Goal: Transaction & Acquisition: Purchase product/service

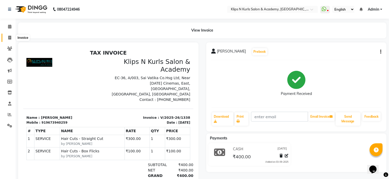
click at [7, 37] on span at bounding box center [9, 38] width 9 height 6
select select "service"
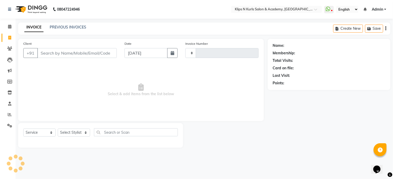
type input "1339"
select select "124"
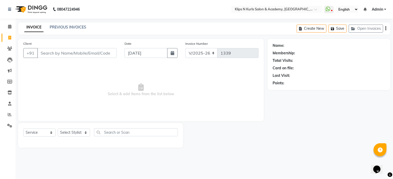
click at [50, 55] on input "Client" at bounding box center [76, 53] width 79 height 10
select select "3852"
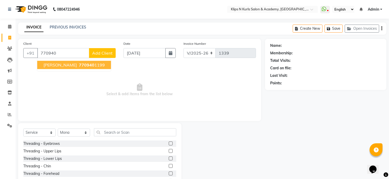
click at [56, 66] on span "Shrasti Joshi" at bounding box center [59, 64] width 33 height 5
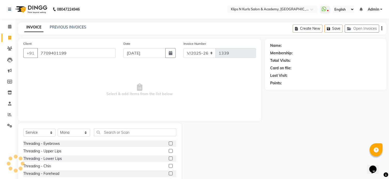
type input "7709401199"
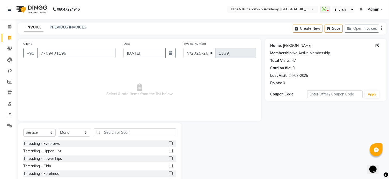
click at [297, 44] on link "Shrasti Joshi" at bounding box center [297, 45] width 29 height 5
click at [296, 45] on link "Shrasti Joshi" at bounding box center [297, 45] width 29 height 5
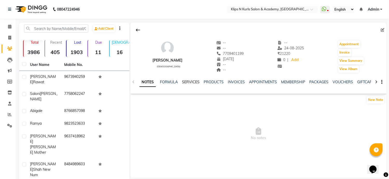
click at [187, 80] on link "SERVICES" at bounding box center [191, 82] width 18 height 5
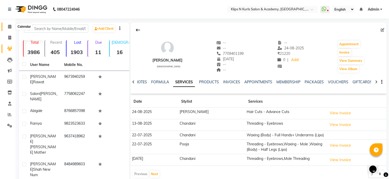
click at [8, 28] on icon at bounding box center [9, 27] width 3 height 4
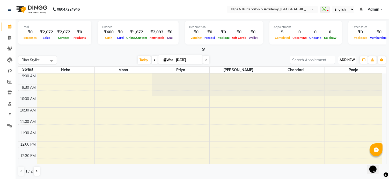
click at [349, 60] on span "ADD NEW" at bounding box center [346, 60] width 15 height 4
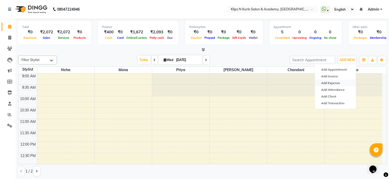
click at [336, 82] on link "Add Expense" at bounding box center [335, 83] width 41 height 7
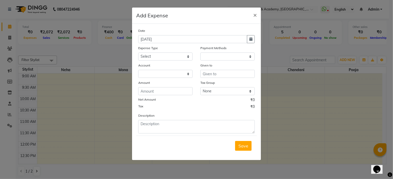
select select "1"
select select "2447"
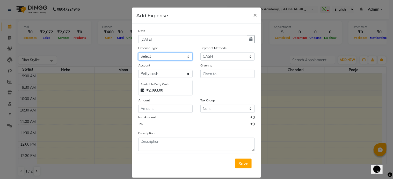
click at [163, 56] on select "Select Advance Salary Bank charges Brownie food Car maintenance Cash transfer t…" at bounding box center [165, 57] width 54 height 8
select select "23880"
click at [138, 53] on select "Select Advance Salary Bank charges Brownie food Car maintenance Cash transfer t…" at bounding box center [165, 57] width 54 height 8
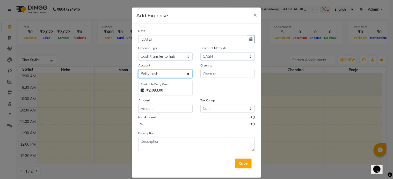
click at [179, 74] on select "Select Default account Petty cash" at bounding box center [165, 74] width 54 height 8
click at [138, 71] on select "Select Default account Petty cash" at bounding box center [165, 74] width 54 height 8
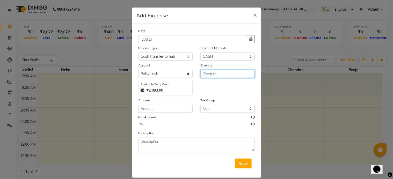
click at [213, 77] on input "text" at bounding box center [227, 74] width 54 height 8
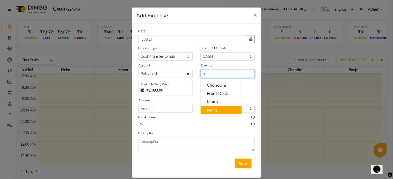
click at [212, 109] on ngb-highlight "N eha" at bounding box center [212, 109] width 10 height 5
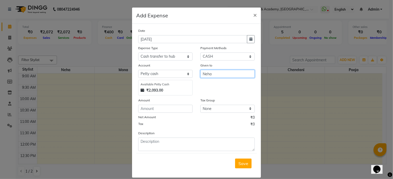
click at [210, 78] on input "Neha" at bounding box center [227, 74] width 54 height 8
type input "Neha"
click at [162, 109] on input "number" at bounding box center [165, 109] width 54 height 8
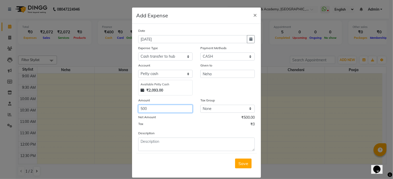
type input "500"
click at [168, 58] on select "Select Advance Salary Bank charges Brownie food Car maintenance Cash transfer t…" at bounding box center [165, 57] width 54 height 8
click at [138, 53] on select "Select Advance Salary Bank charges Brownie food Car maintenance Cash transfer t…" at bounding box center [165, 57] width 54 height 8
click at [244, 162] on span "Save" at bounding box center [243, 163] width 10 height 5
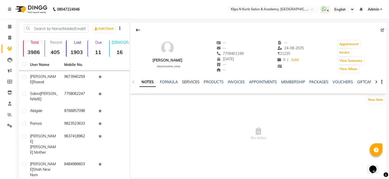
click at [194, 81] on link "SERVICES" at bounding box center [191, 82] width 18 height 5
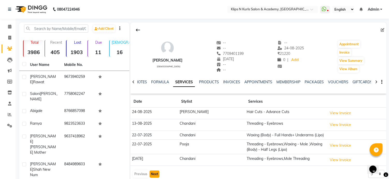
click at [152, 172] on button "Next" at bounding box center [155, 173] width 10 height 7
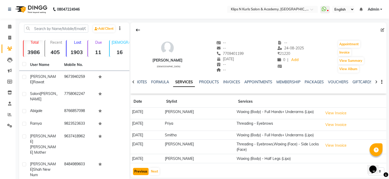
click at [141, 170] on button "Previous" at bounding box center [141, 171] width 16 height 7
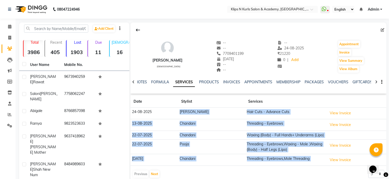
drag, startPoint x: 141, startPoint y: 170, endPoint x: 180, endPoint y: 88, distance: 91.1
click at [180, 88] on div "Shrasti Joshi female -- -- 7709401199 02-10-2016 -- -- -- 24-08-2025 ₹ 21220 0 …" at bounding box center [258, 102] width 256 height 158
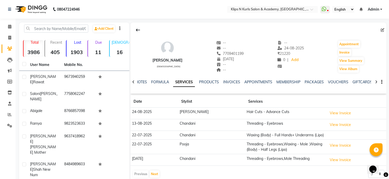
click at [325, 29] on div at bounding box center [258, 30] width 256 height 10
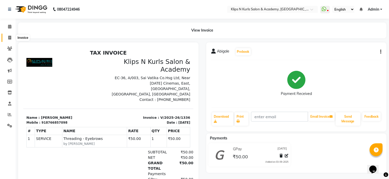
click at [9, 39] on icon at bounding box center [9, 38] width 3 height 4
select select "124"
select select "service"
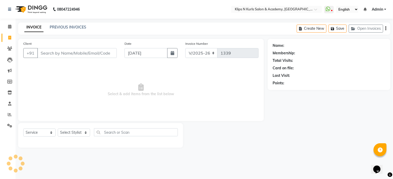
select select "3852"
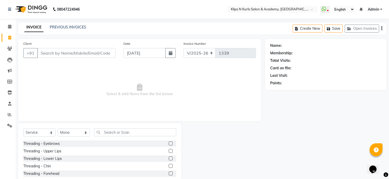
click at [50, 55] on input "Client" at bounding box center [76, 53] width 78 height 10
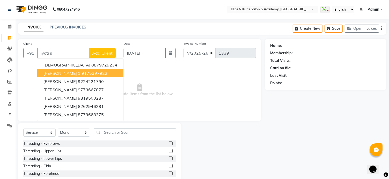
click at [67, 72] on span "[PERSON_NAME] 1" at bounding box center [61, 73] width 37 height 5
type input "9175397922"
select select "1: Object"
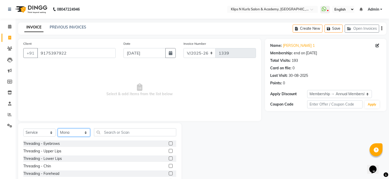
click at [69, 134] on select "Select Stylist Chandani Front Desk Ishika Mona Neha Pooja Priya Smitha" at bounding box center [74, 133] width 32 height 8
click at [58, 129] on select "Select Stylist Chandani Front Desk [PERSON_NAME] [PERSON_NAME] Neha Pooja [PERS…" at bounding box center [74, 133] width 32 height 8
click at [169, 143] on label at bounding box center [171, 143] width 4 height 4
click at [169, 143] on input "checkbox" at bounding box center [170, 143] width 3 height 3
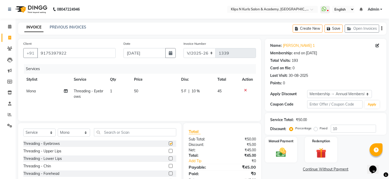
checkbox input "false"
click at [137, 95] on td "50" at bounding box center [154, 93] width 47 height 17
select select "3852"
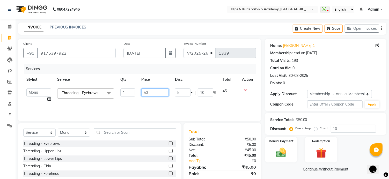
click at [146, 93] on input "50" at bounding box center [154, 92] width 27 height 8
type input "100"
click at [120, 169] on div "Threading - Eyebrows Threading - Upper Lips Threading - Lower Lips Threading - …" at bounding box center [99, 166] width 153 height 52
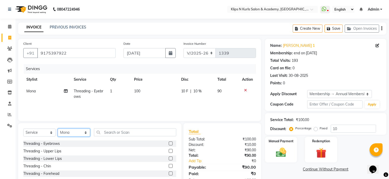
click at [72, 135] on select "Select Stylist Chandani Front Desk Ishika Mona Neha Pooja Priya Smitha" at bounding box center [74, 133] width 32 height 8
select select "86065"
click at [58, 129] on select "Select Stylist Chandani Front Desk [PERSON_NAME] [PERSON_NAME] Neha Pooja [PERS…" at bounding box center [74, 133] width 32 height 8
click at [115, 131] on input "text" at bounding box center [135, 132] width 82 height 8
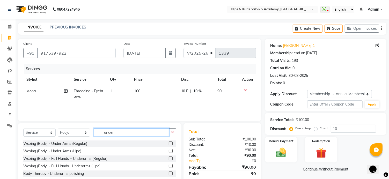
type input "under"
click at [169, 145] on label at bounding box center [171, 143] width 4 height 4
click at [169, 145] on input "checkbox" at bounding box center [170, 143] width 3 height 3
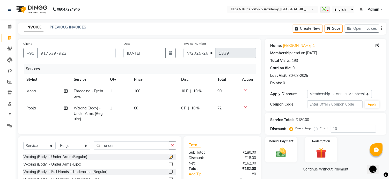
checkbox input "false"
click at [198, 91] on span "10 %" at bounding box center [197, 90] width 8 height 5
select select "3852"
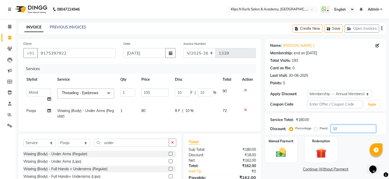
click at [342, 131] on input "10" at bounding box center [353, 129] width 45 height 8
type input "1"
type input "0"
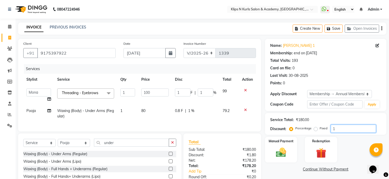
type input "0"
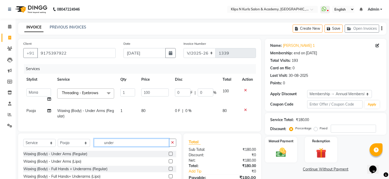
click at [122, 147] on input "under" at bounding box center [131, 143] width 75 height 8
type input "u"
type input "full leg"
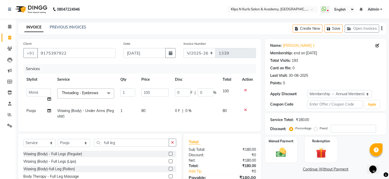
click at [170, 156] on label at bounding box center [171, 154] width 4 height 4
click at [170, 156] on input "checkbox" at bounding box center [170, 153] width 3 height 3
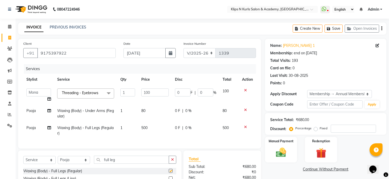
checkbox input "false"
drag, startPoint x: 170, startPoint y: 157, endPoint x: 174, endPoint y: 11, distance: 145.9
click at [174, 11] on nav "08047224946 Select Location × Klips N Kurls Salon & Academy, Evershine City Wha…" at bounding box center [194, 9] width 389 height 19
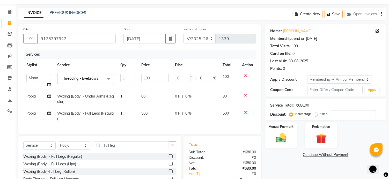
scroll to position [26, 0]
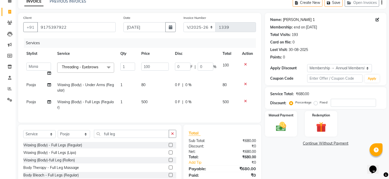
click at [296, 19] on link "Jyoti Singh 1" at bounding box center [299, 19] width 32 height 5
click at [49, 101] on icon at bounding box center [49, 102] width 4 height 4
select select "86065"
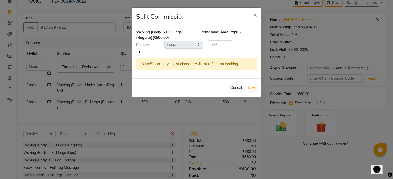
click at [140, 53] on icon at bounding box center [139, 52] width 3 height 3
type input "250"
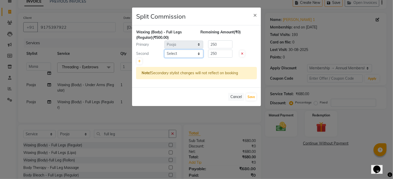
click at [174, 55] on select "Select Chandani Front Desk Ishika Mona Neha Pooja Priya Smitha" at bounding box center [183, 54] width 39 height 8
select select "71846"
click at [164, 50] on select "Select Chandani Front Desk Ishika Mona Neha Pooja Priya Smitha" at bounding box center [183, 54] width 39 height 8
click at [254, 95] on button "Save" at bounding box center [251, 96] width 10 height 7
select select "Select"
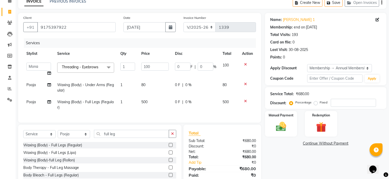
click at [29, 102] on span "Pooja" at bounding box center [30, 102] width 9 height 5
select select "86065"
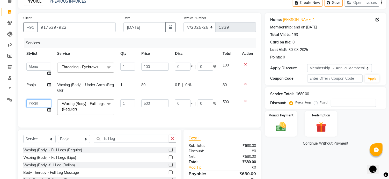
click at [29, 102] on select "Chandani Front Desk Ishika Mona Neha Pooja Priya Smitha" at bounding box center [38, 103] width 25 height 8
select select "71846"
click at [48, 110] on icon at bounding box center [49, 110] width 4 height 4
select select "71846"
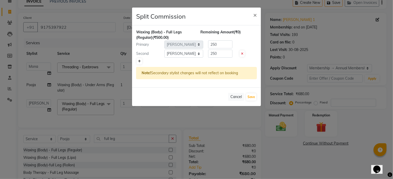
click at [141, 62] on link at bounding box center [139, 61] width 5 height 6
type input "166.67"
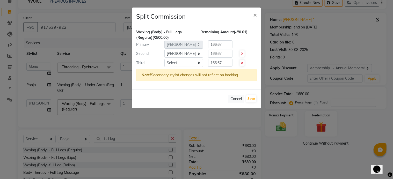
click at [242, 63] on icon at bounding box center [242, 63] width 2 height 3
type input "250"
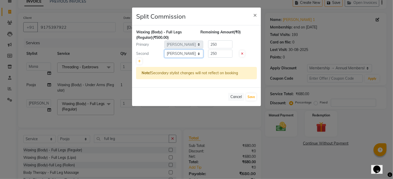
click at [185, 54] on select "Select Chandani Front Desk Ishika Mona Neha Pooja Priya Smitha" at bounding box center [183, 54] width 39 height 8
select select "86065"
click at [164, 50] on select "Select Chandani Front Desk Ishika Mona Neha Pooja Priya Smitha" at bounding box center [183, 54] width 39 height 8
click at [255, 95] on button "Save" at bounding box center [251, 96] width 10 height 7
select select "Select"
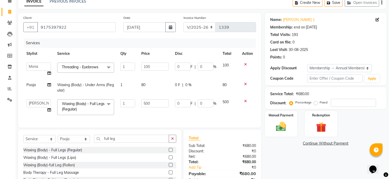
scroll to position [52, 0]
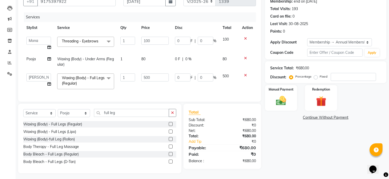
click at [328, 118] on link "Continue Without Payment" at bounding box center [325, 117] width 119 height 5
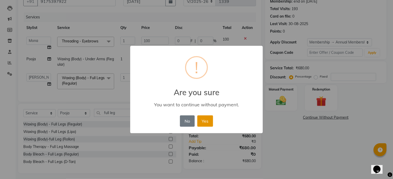
click at [202, 121] on button "Yes" at bounding box center [205, 120] width 16 height 11
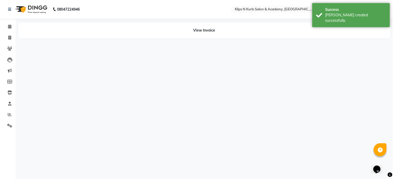
select select "3852"
select select "86065"
select select "71846"
select select "86065"
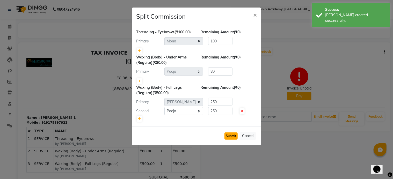
click at [229, 134] on button "Submit" at bounding box center [230, 135] width 13 height 7
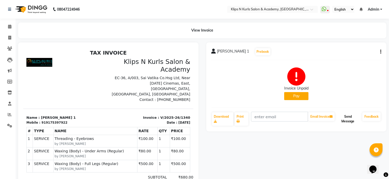
click at [355, 120] on button "Send Message" at bounding box center [348, 118] width 25 height 13
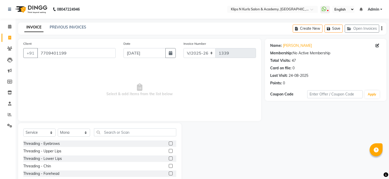
select select "124"
select select "service"
click at [77, 132] on select "Select Stylist Chandani Front Desk Ishika Mona Neha Pooja Priya Smitha" at bounding box center [74, 133] width 32 height 8
select select "84310"
click at [58, 129] on select "Select Stylist Chandani Front Desk Ishika Mona Neha Pooja Priya Smitha" at bounding box center [74, 133] width 32 height 8
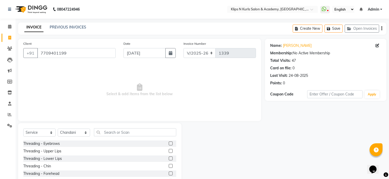
click at [169, 144] on label at bounding box center [171, 143] width 4 height 4
click at [169, 144] on input "checkbox" at bounding box center [170, 143] width 3 height 3
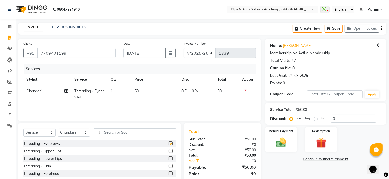
checkbox input "false"
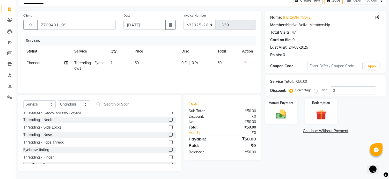
scroll to position [52, 0]
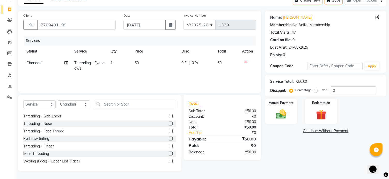
click at [169, 153] on label at bounding box center [171, 154] width 4 height 4
click at [169, 153] on input "checkbox" at bounding box center [170, 153] width 3 height 3
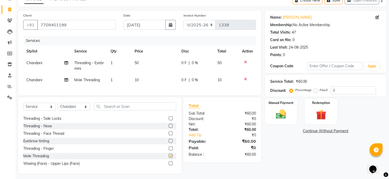
checkbox input "false"
click at [114, 110] on input "text" at bounding box center [135, 106] width 82 height 8
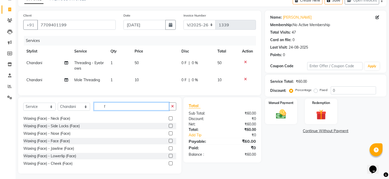
scroll to position [0, 0]
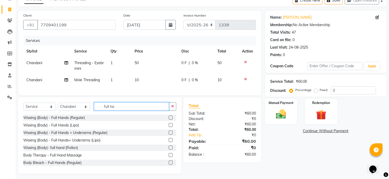
type input "full ha"
click at [169, 142] on label at bounding box center [171, 140] width 4 height 4
click at [169, 142] on input "checkbox" at bounding box center [170, 140] width 3 height 3
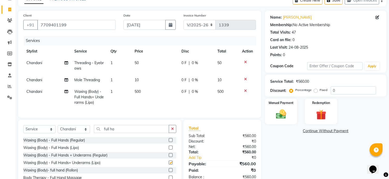
checkbox input "false"
click at [67, 91] on icon at bounding box center [66, 92] width 4 height 4
select select "84310"
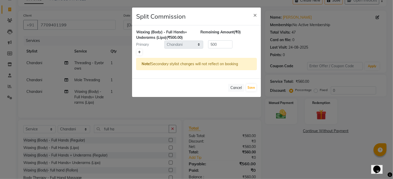
click at [141, 53] on link at bounding box center [139, 52] width 5 height 6
type input "250"
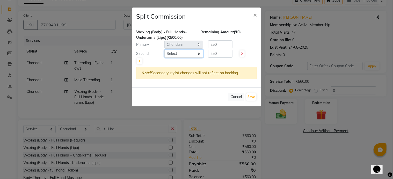
click at [169, 53] on select "Select Chandani Front Desk Ishika Mona Neha Pooja Priya Smitha" at bounding box center [183, 54] width 39 height 8
select select "86065"
click at [164, 50] on select "Select Chandani Front Desk Ishika Mona Neha Pooja Priya Smitha" at bounding box center [183, 54] width 39 height 8
click at [224, 44] on input "250" at bounding box center [220, 44] width 24 height 8
type input "2"
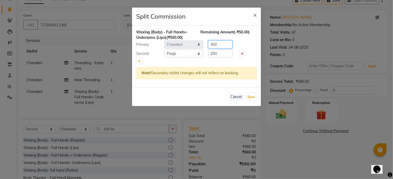
type input "300"
click at [226, 54] on input "250" at bounding box center [220, 54] width 24 height 8
type input "2"
type input "200"
click at [255, 96] on button "Save" at bounding box center [251, 96] width 10 height 7
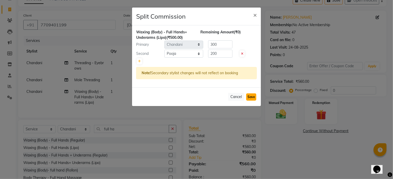
select select "Select"
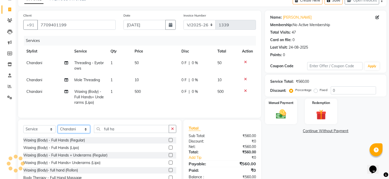
click at [65, 133] on select "Select Stylist Chandani Front Desk [PERSON_NAME] [PERSON_NAME] Neha Pooja [PERS…" at bounding box center [74, 129] width 32 height 8
select select "86065"
click at [58, 129] on select "Select Stylist Chandani Front Desk [PERSON_NAME] [PERSON_NAME] Neha Pooja [PERS…" at bounding box center [74, 129] width 32 height 8
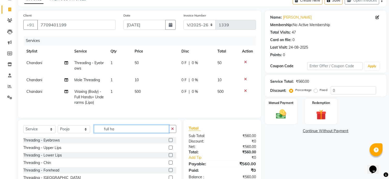
click at [135, 133] on input "full ha" at bounding box center [131, 129] width 75 height 8
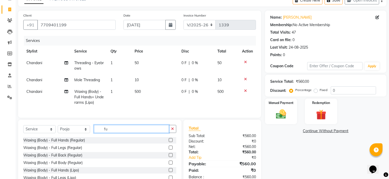
type input "f"
type input "half"
click at [169, 172] on label at bounding box center [171, 170] width 4 height 4
click at [169, 172] on input "checkbox" at bounding box center [170, 170] width 3 height 3
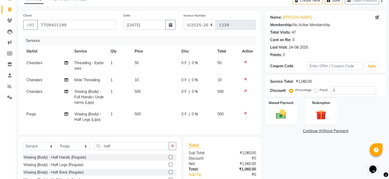
checkbox input "false"
click at [66, 115] on icon at bounding box center [66, 114] width 4 height 4
select select "86065"
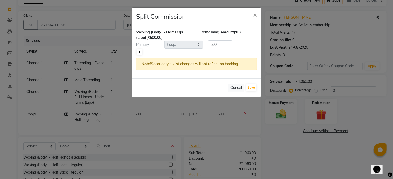
click at [140, 51] on icon at bounding box center [139, 52] width 3 height 3
type input "250"
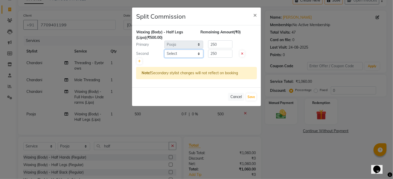
click at [174, 55] on select "Select Chandani Front Desk Ishika Mona Neha Pooja Priya Smitha" at bounding box center [183, 54] width 39 height 8
select select "84310"
click at [164, 50] on select "Select Chandani Front Desk Ishika Mona Neha Pooja Priya Smitha" at bounding box center [183, 54] width 39 height 8
click at [254, 97] on button "Save" at bounding box center [251, 96] width 10 height 7
select select "Select"
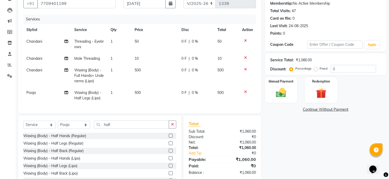
scroll to position [74, 0]
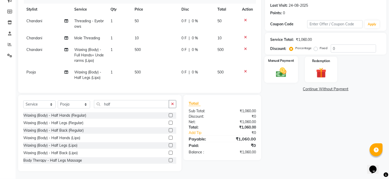
click at [276, 69] on img at bounding box center [280, 72] width 17 height 12
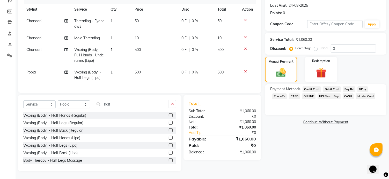
click at [360, 86] on span "GPay" at bounding box center [362, 89] width 11 height 6
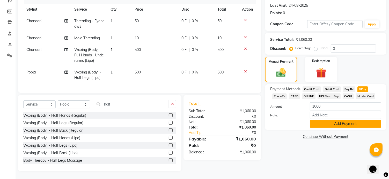
click at [340, 121] on button "Add Payment" at bounding box center [345, 124] width 71 height 8
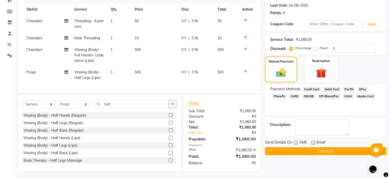
click at [326, 149] on button "Checkout" at bounding box center [325, 151] width 121 height 8
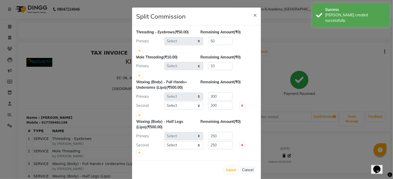
select select "84310"
select select "86065"
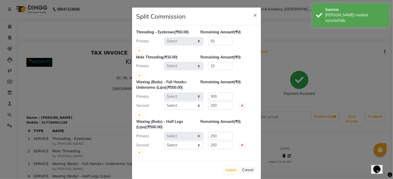
select select "84310"
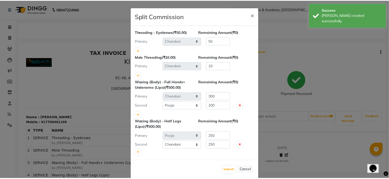
scroll to position [7, 0]
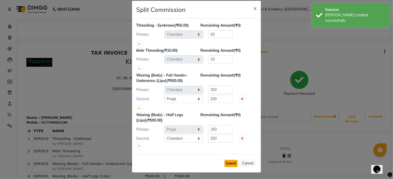
click at [232, 162] on button "Submit" at bounding box center [230, 163] width 13 height 7
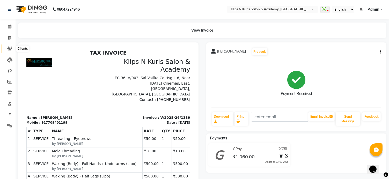
click at [11, 48] on icon at bounding box center [9, 49] width 5 height 4
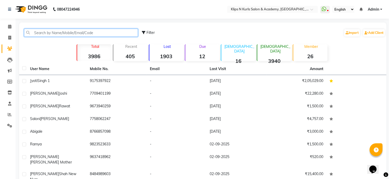
click at [50, 31] on input "text" at bounding box center [81, 33] width 114 height 8
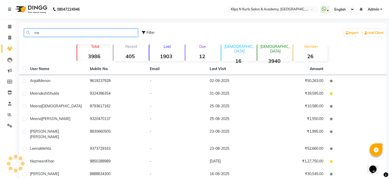
type input "m"
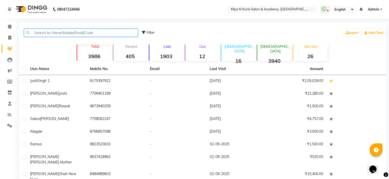
type input "m"
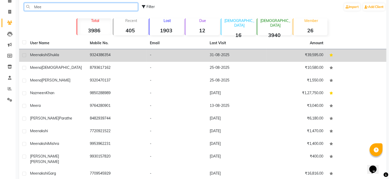
scroll to position [45, 0]
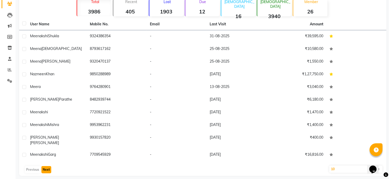
click at [47, 166] on button "Next" at bounding box center [46, 169] width 10 height 7
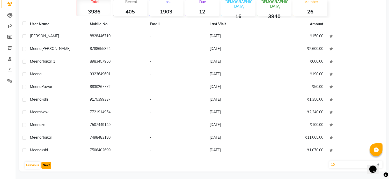
click at [47, 165] on button "Next" at bounding box center [46, 165] width 10 height 7
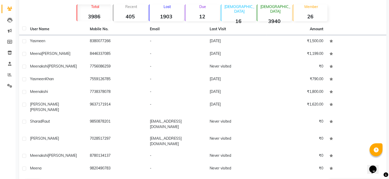
scroll to position [0, 0]
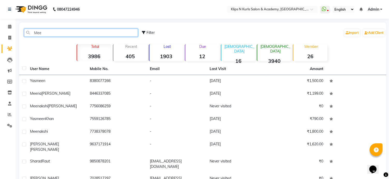
click at [57, 33] on input "Mee" at bounding box center [81, 33] width 114 height 8
type input "M"
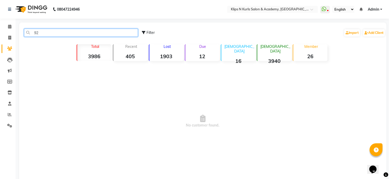
type input "9"
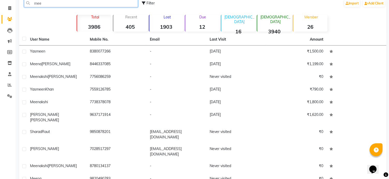
scroll to position [45, 0]
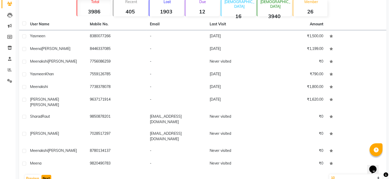
click at [50, 175] on button "Next" at bounding box center [46, 178] width 10 height 7
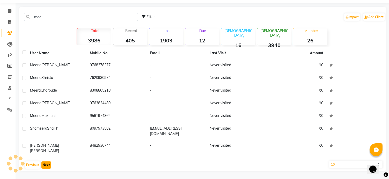
scroll to position [7, 0]
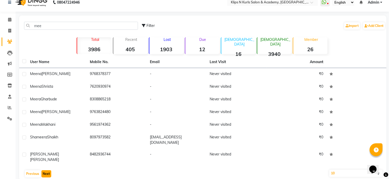
click at [50, 170] on button "Next" at bounding box center [46, 173] width 10 height 7
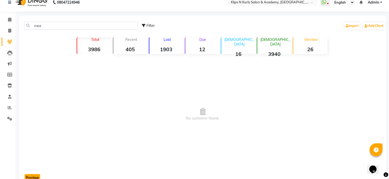
click at [31, 176] on button "Previous" at bounding box center [33, 177] width 16 height 7
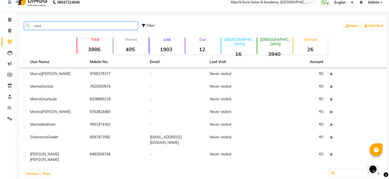
click at [51, 27] on input "mee" at bounding box center [81, 26] width 114 height 8
type input "m"
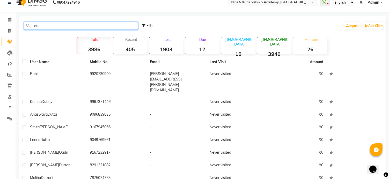
type input "d"
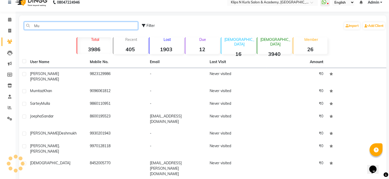
type input "M"
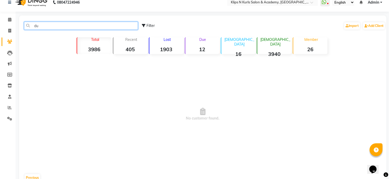
type input "d"
type input "Durga"
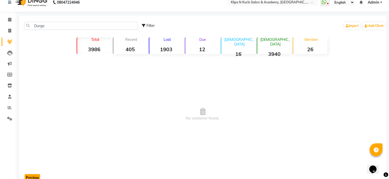
click at [36, 177] on button "Previous" at bounding box center [33, 177] width 16 height 7
click at [8, 28] on span at bounding box center [9, 31] width 9 height 6
select select "124"
select select "service"
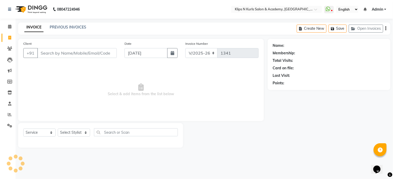
select select "3852"
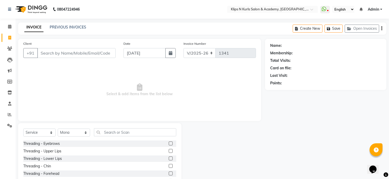
click at [51, 56] on input "Client" at bounding box center [76, 53] width 78 height 10
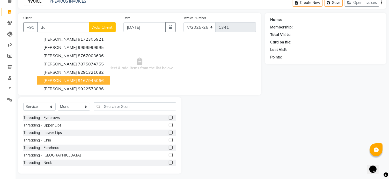
scroll to position [28, 0]
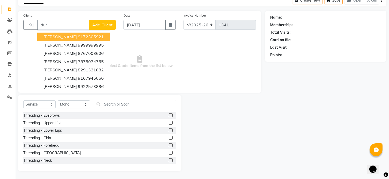
click at [53, 26] on input "dur" at bounding box center [63, 25] width 52 height 10
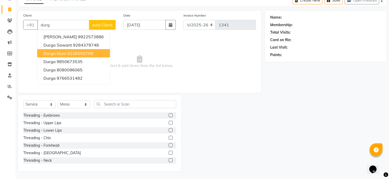
click at [69, 54] on ngb-highlight "9226550709" at bounding box center [80, 53] width 26 height 5
type input "9226550709"
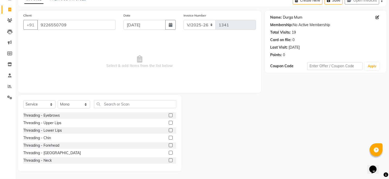
click at [289, 17] on link "Durga Mum" at bounding box center [292, 17] width 19 height 5
click at [285, 18] on link "Durga Mum" at bounding box center [292, 17] width 19 height 5
click at [72, 104] on select "Select Stylist Chandani Front Desk Ishika Mona Neha Pooja Priya Smitha" at bounding box center [74, 104] width 32 height 8
select select "71846"
click at [58, 101] on select "Select Stylist Chandani Front Desk Ishika Mona Neha Pooja Priya Smitha" at bounding box center [74, 104] width 32 height 8
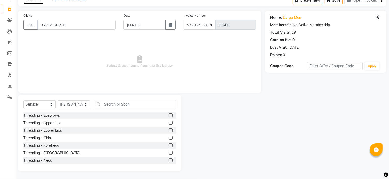
click at [169, 146] on label at bounding box center [171, 145] width 4 height 4
click at [169, 146] on input "checkbox" at bounding box center [170, 145] width 3 height 3
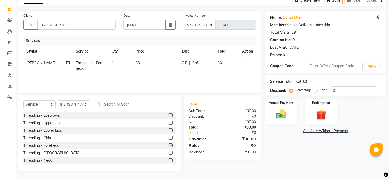
checkbox input "false"
click at [169, 114] on label at bounding box center [171, 115] width 4 height 4
click at [169, 114] on input "checkbox" at bounding box center [170, 115] width 3 height 3
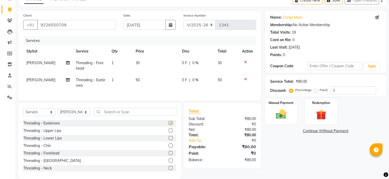
checkbox input "false"
click at [113, 116] on input "text" at bounding box center [135, 112] width 82 height 8
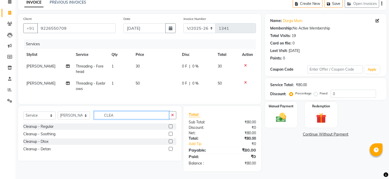
type input "CLEA"
click at [169, 150] on label at bounding box center [171, 149] width 4 height 4
click at [169, 150] on input "checkbox" at bounding box center [170, 148] width 3 height 3
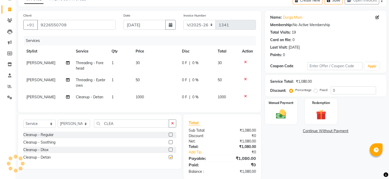
checkbox input "false"
click at [32, 97] on span "[PERSON_NAME]" at bounding box center [40, 97] width 29 height 5
select select "71846"
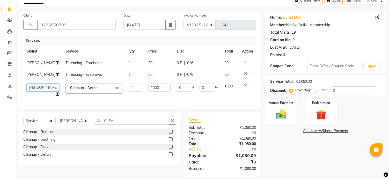
click at [36, 87] on select "Chandani Front Desk Ishika Mona Neha Pooja Priya Smitha" at bounding box center [42, 88] width 33 height 8
click at [244, 85] on icon at bounding box center [245, 86] width 3 height 4
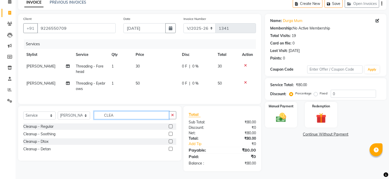
click at [125, 116] on input "CLEA" at bounding box center [131, 115] width 75 height 8
type input "C"
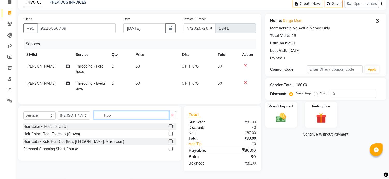
type input "Roo"
click at [170, 126] on label at bounding box center [171, 126] width 4 height 4
click at [170, 126] on input "checkbox" at bounding box center [170, 126] width 3 height 3
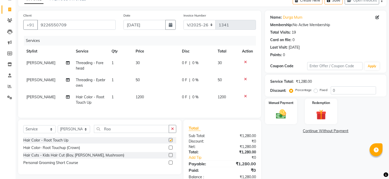
checkbox input "false"
click at [68, 133] on select "Select Stylist Chandani Front Desk Ishika Mona Neha Pooja Priya Smitha" at bounding box center [74, 129] width 32 height 8
select select "84310"
click at [58, 129] on select "Select Stylist Chandani Front Desk Ishika Mona Neha Pooja Priya Smitha" at bounding box center [74, 129] width 32 height 8
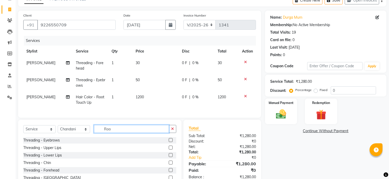
click at [124, 132] on input "Roo" at bounding box center [131, 129] width 75 height 8
type input "R"
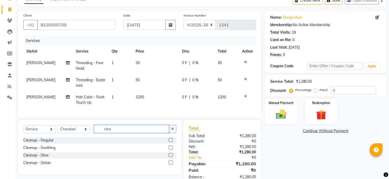
type input "clea"
click at [171, 165] on label at bounding box center [171, 163] width 4 height 4
click at [171, 165] on input "checkbox" at bounding box center [170, 162] width 3 height 3
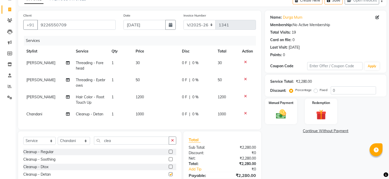
checkbox input "false"
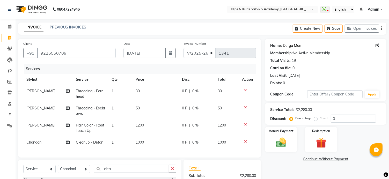
click at [289, 46] on link "Durga Mum" at bounding box center [292, 45] width 19 height 5
click at [291, 44] on link "Durga Mum" at bounding box center [292, 45] width 19 height 5
click at [246, 124] on icon at bounding box center [245, 125] width 3 height 4
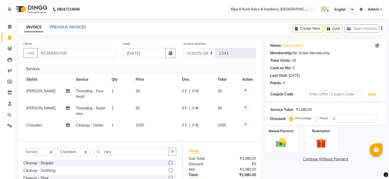
click at [245, 125] on icon at bounding box center [245, 125] width 3 height 4
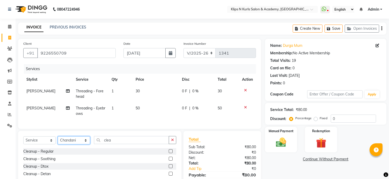
click at [78, 144] on select "Select Stylist Chandani Front Desk Ishika Mona Neha Pooja Priya Smitha" at bounding box center [74, 140] width 32 height 8
select select "71846"
click at [58, 141] on select "Select Stylist Chandani Front Desk Ishika Mona Neha Pooja Priya Smitha" at bounding box center [74, 140] width 32 height 8
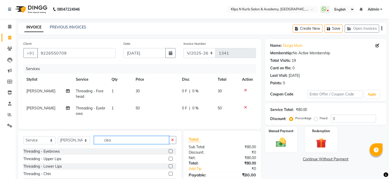
click at [137, 144] on input "clea" at bounding box center [131, 140] width 75 height 8
type input "c"
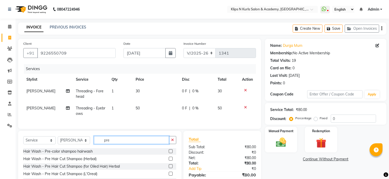
type input "pre"
click at [169, 153] on label at bounding box center [171, 151] width 4 height 4
click at [169, 153] on input "checkbox" at bounding box center [170, 151] width 3 height 3
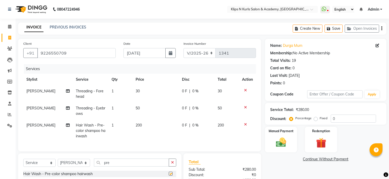
checkbox input "false"
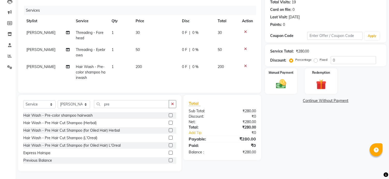
scroll to position [63, 0]
click at [116, 105] on input "pre" at bounding box center [131, 104] width 75 height 8
type input "p"
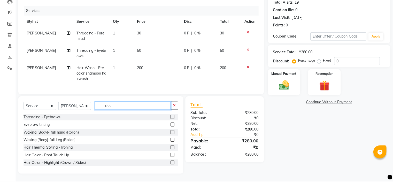
scroll to position [51, 0]
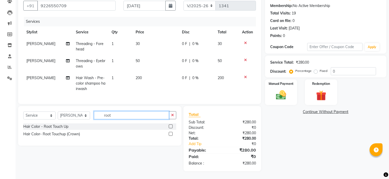
type input "root"
click at [171, 126] on label at bounding box center [171, 126] width 4 height 4
click at [171, 126] on input "checkbox" at bounding box center [170, 126] width 3 height 3
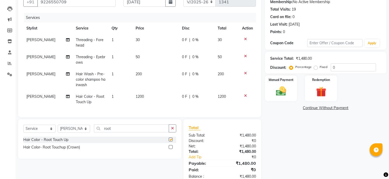
checkbox input "false"
click at [123, 132] on input "root" at bounding box center [131, 128] width 75 height 8
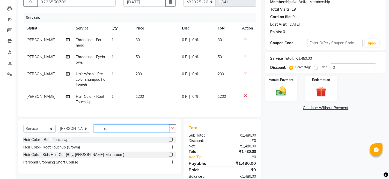
type input "r"
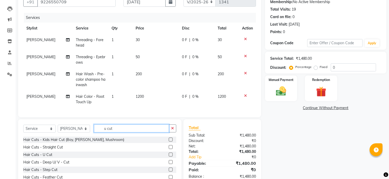
type input "u cut"
click at [169, 157] on label at bounding box center [171, 155] width 4 height 4
click at [169, 157] on input "checkbox" at bounding box center [170, 154] width 3 height 3
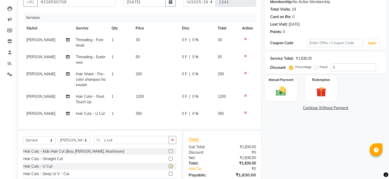
checkbox input "false"
click at [138, 95] on span "1200" at bounding box center [140, 96] width 8 height 5
select select "71846"
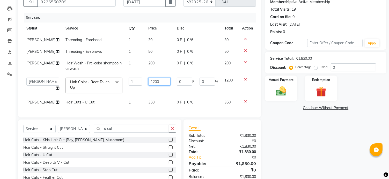
click at [148, 80] on input "1200" at bounding box center [159, 82] width 22 height 8
type input "1400"
click at [322, 156] on div "Name: Durga Mum Membership: No Active Membership Total Visits: 19 Card on file:…" at bounding box center [327, 92] width 125 height 208
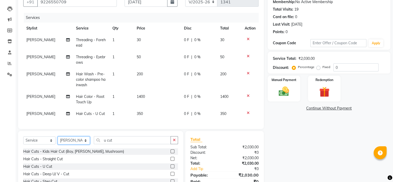
click at [69, 144] on select "Select Stylist Chandani Front Desk Ishika Mona Neha Pooja Priya Smitha" at bounding box center [74, 140] width 32 height 8
select select "84310"
click at [58, 140] on select "Select Stylist Chandani Front Desk Ishika Mona Neha Pooja Priya Smitha" at bounding box center [74, 140] width 32 height 8
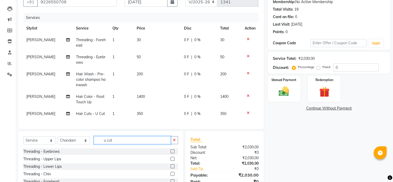
click at [119, 144] on input "u cut" at bounding box center [132, 140] width 77 height 8
type input "u"
type input "clean"
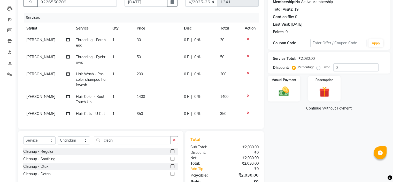
click at [174, 176] on label at bounding box center [173, 174] width 4 height 4
click at [174, 176] on input "checkbox" at bounding box center [172, 173] width 3 height 3
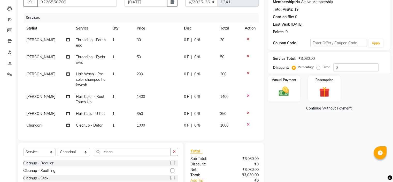
checkbox input "false"
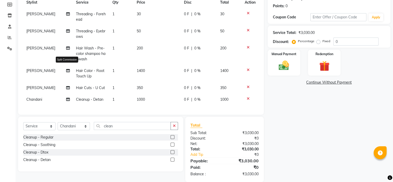
click at [66, 71] on icon at bounding box center [68, 71] width 4 height 4
select select "71846"
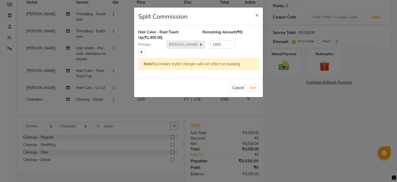
click at [142, 53] on icon at bounding box center [141, 52] width 3 height 3
type input "700"
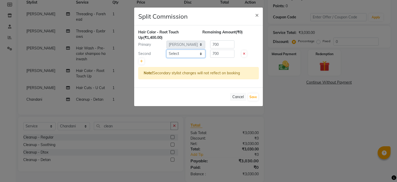
click at [183, 53] on select "Select Chandani Front Desk Ishika Mona Neha Pooja Priya Smitha" at bounding box center [186, 54] width 39 height 8
select select "19587"
click at [167, 50] on select "Select Chandani Front Desk Ishika Mona Neha Pooja Priya Smitha" at bounding box center [186, 54] width 39 height 8
click at [220, 55] on input "700" at bounding box center [222, 54] width 24 height 8
type input "7"
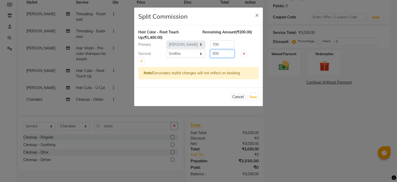
type input "500"
click at [214, 44] on input "700" at bounding box center [222, 44] width 24 height 8
type input "900"
click at [256, 98] on button "Save" at bounding box center [253, 96] width 10 height 7
select select "Select"
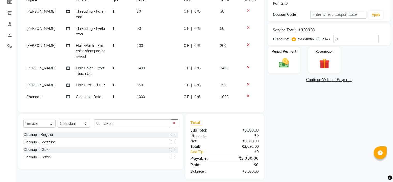
scroll to position [89, 0]
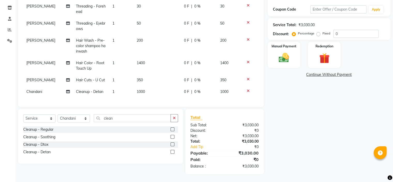
click at [90, 78] on span "Hair Cuts - U Cut" at bounding box center [90, 80] width 29 height 5
select select "71846"
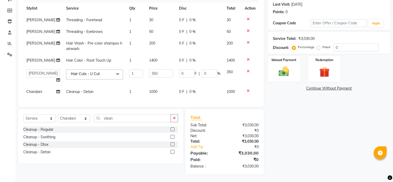
scroll to position [75, 0]
click at [90, 73] on span "Hair Cuts - U Cut x" at bounding box center [87, 74] width 35 height 6
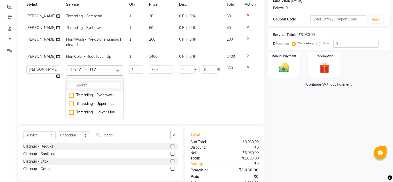
scroll to position [26, 0]
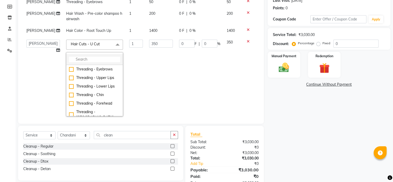
click at [96, 58] on input "multiselect-search" at bounding box center [94, 59] width 51 height 5
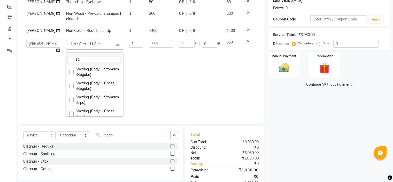
scroll to position [12, 0]
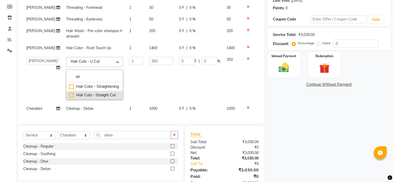
type input "str"
click at [69, 92] on div "Hair Cuts - Straight Cut" at bounding box center [94, 94] width 51 height 5
type input "300"
checkbox input "true"
click at [388, 159] on div "Name: Durga Mum Membership: No Active Membership Total Visits: 19 Card on file:…" at bounding box center [331, 77] width 127 height 227
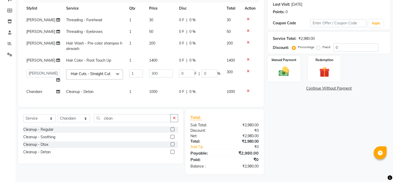
scroll to position [75, 0]
click at [316, 138] on div "Name: Durga Mum Membership: No Active Membership Total Visits: 19 Card on file:…" at bounding box center [331, 71] width 127 height 206
click at [284, 107] on div "Name: Durga Mum Membership: No Active Membership Total Visits: 19 Card on file:…" at bounding box center [331, 71] width 127 height 206
click at [196, 90] on div "0 F | 0 %" at bounding box center [199, 91] width 41 height 5
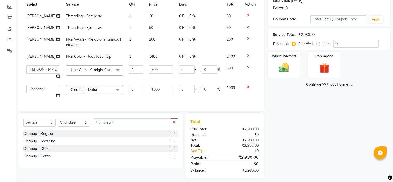
click at [244, 73] on td at bounding box center [250, 72] width 17 height 20
click at [208, 72] on input "0" at bounding box center [210, 69] width 16 height 8
click at [294, 92] on div "Name: Durga Mum Membership: No Active Membership Total Visits: 19 Card on file:…" at bounding box center [331, 71] width 127 height 214
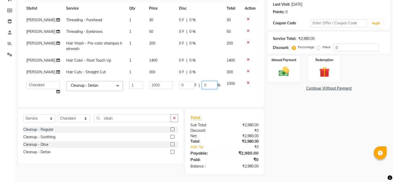
click at [213, 81] on input "0" at bounding box center [210, 85] width 16 height 8
click at [222, 89] on tbody "Ishika Threading - Forehead 1 30 0 F | 0 % 30 Ishika Threading - Eyebrows 1 50 …" at bounding box center [141, 55] width 236 height 83
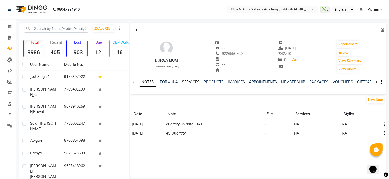
click at [192, 81] on link "SERVICES" at bounding box center [191, 82] width 18 height 5
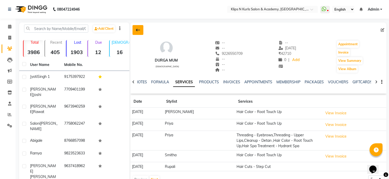
click at [133, 31] on button at bounding box center [137, 30] width 11 height 10
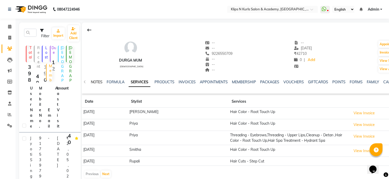
click at [93, 82] on link "NOTES" at bounding box center [97, 82] width 12 height 5
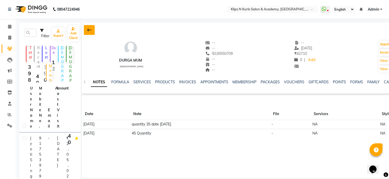
click at [90, 29] on icon at bounding box center [89, 30] width 4 height 4
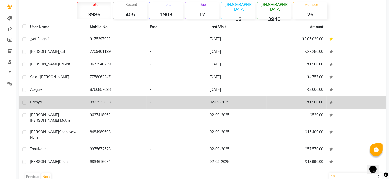
scroll to position [45, 0]
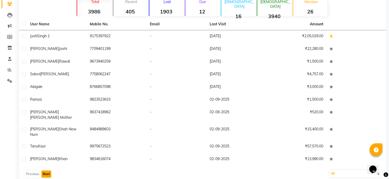
click at [49, 170] on button "Next" at bounding box center [46, 173] width 10 height 7
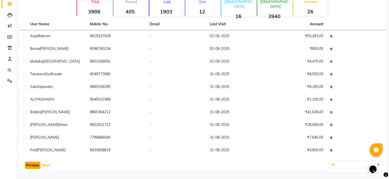
click at [32, 162] on button "Previous" at bounding box center [33, 165] width 16 height 7
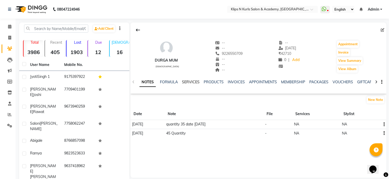
click at [185, 82] on link "SERVICES" at bounding box center [191, 82] width 18 height 5
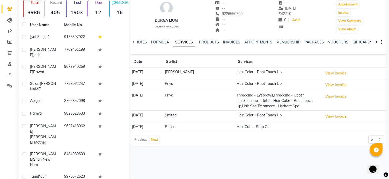
scroll to position [54, 0]
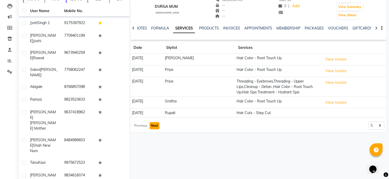
click at [152, 124] on button "Next" at bounding box center [155, 125] width 10 height 7
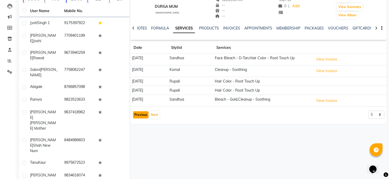
click at [142, 115] on button "Previous" at bounding box center [141, 114] width 16 height 7
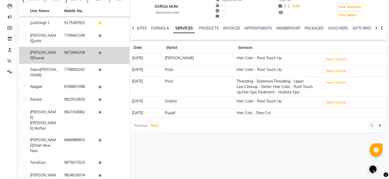
click at [54, 50] on div "Maheshwari Rawat" at bounding box center [44, 55] width 28 height 11
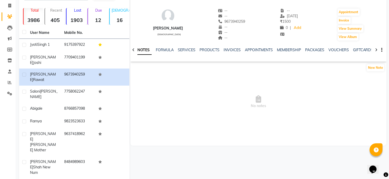
scroll to position [2, 0]
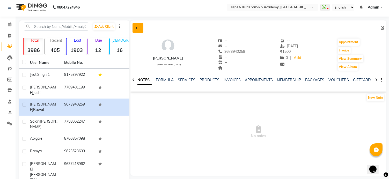
click at [136, 28] on icon at bounding box center [138, 28] width 4 height 4
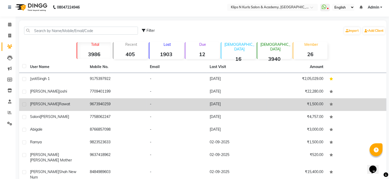
click at [124, 106] on td "9673940259" at bounding box center [117, 104] width 60 height 13
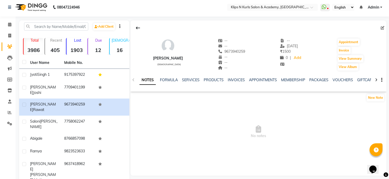
click at [180, 80] on ul "NOTES FORMULA SERVICES PRODUCTS INVOICES APPOINTMENTS MEMBERSHIP PACKAGES VOUCH…" at bounding box center [303, 79] width 329 height 5
click at [190, 79] on link "SERVICES" at bounding box center [191, 80] width 18 height 5
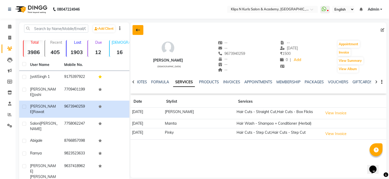
click at [139, 29] on icon at bounding box center [138, 30] width 4 height 4
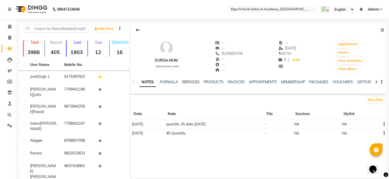
click at [189, 82] on link "SERVICES" at bounding box center [191, 82] width 18 height 5
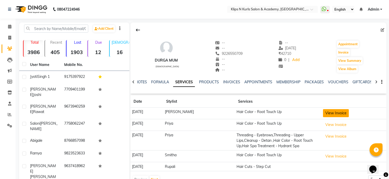
click at [328, 114] on button "View Invoice" at bounding box center [336, 113] width 26 height 8
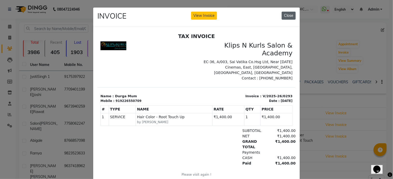
click at [290, 15] on button "Close" at bounding box center [288, 16] width 14 height 8
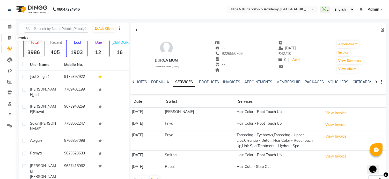
click at [8, 39] on icon at bounding box center [9, 38] width 3 height 4
select select "124"
select select "service"
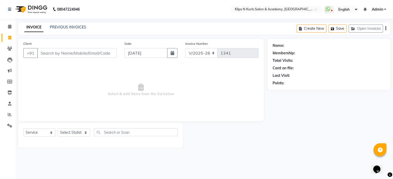
select select "3852"
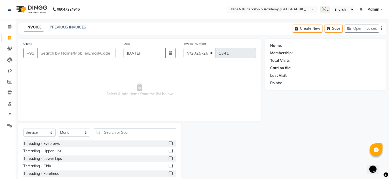
click at [55, 57] on input "Client" at bounding box center [76, 53] width 78 height 10
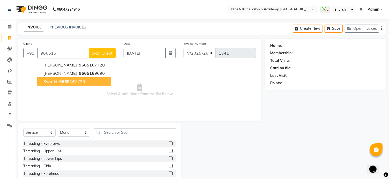
click at [70, 85] on button "Swathi 966516 7729" at bounding box center [74, 81] width 74 height 8
type input "9665167729"
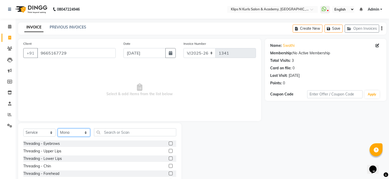
click at [73, 132] on select "Select Stylist Chandani Front Desk [PERSON_NAME] [PERSON_NAME] Neha Pooja [PERS…" at bounding box center [74, 133] width 32 height 8
select select "71846"
click at [58, 129] on select "Select Stylist Chandani Front Desk [PERSON_NAME] [PERSON_NAME] Neha Pooja [PERS…" at bounding box center [74, 133] width 32 height 8
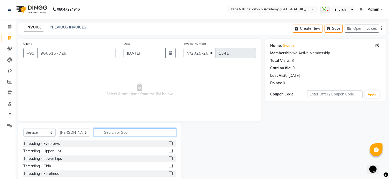
click at [132, 134] on input "text" at bounding box center [135, 132] width 82 height 8
type input "u cut"
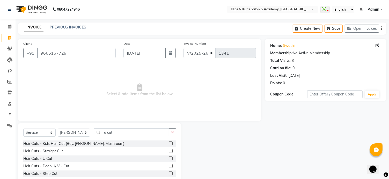
click at [169, 158] on label at bounding box center [171, 159] width 4 height 4
click at [169, 158] on input "checkbox" at bounding box center [170, 158] width 3 height 3
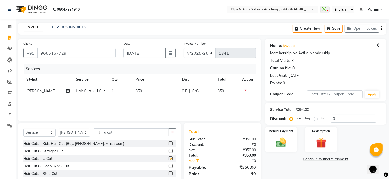
checkbox input "false"
click at [125, 133] on input "u cut" at bounding box center [131, 132] width 75 height 8
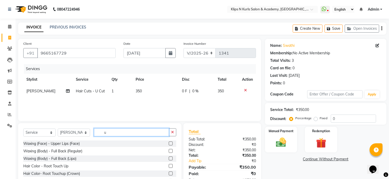
type input "u"
type input "ir"
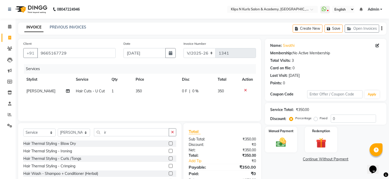
click at [169, 151] on label at bounding box center [171, 151] width 4 height 4
click at [169, 151] on input "checkbox" at bounding box center [170, 151] width 3 height 3
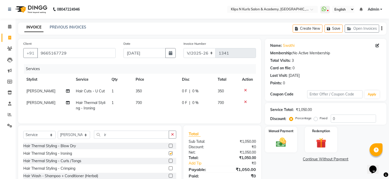
checkbox input "false"
click at [136, 103] on span "700" at bounding box center [139, 102] width 6 height 5
select select "71846"
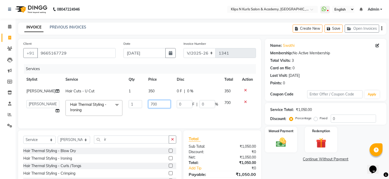
click at [148, 105] on input "700" at bounding box center [159, 104] width 22 height 8
type input "600"
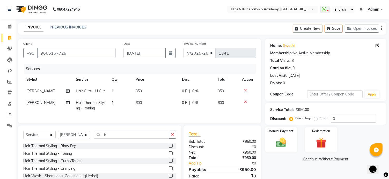
click at [297, 166] on div "Name: Swathi Membership: No Active Membership Total Visits: 3 Card on file: 0 L…" at bounding box center [327, 120] width 125 height 163
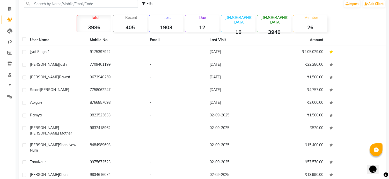
scroll to position [24, 0]
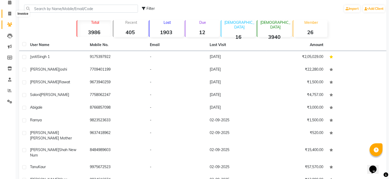
click at [10, 15] on icon at bounding box center [9, 14] width 3 height 4
select select "124"
select select "service"
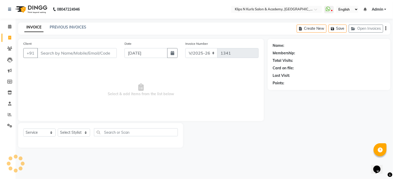
select select "3852"
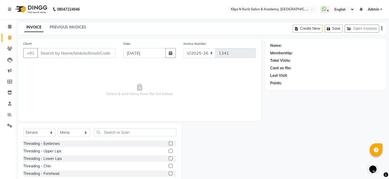
click at [53, 56] on input "Client" at bounding box center [76, 53] width 78 height 10
type input "9818275251"
click at [93, 56] on span "Add Client" at bounding box center [102, 52] width 20 height 5
select select "22"
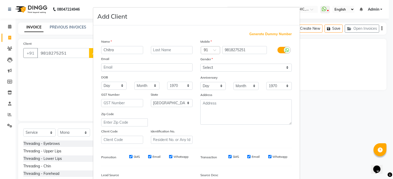
type input "Chitra"
click at [230, 71] on select "Select Male Female Other Prefer Not To Say" at bounding box center [245, 68] width 91 height 8
select select "[DEMOGRAPHIC_DATA]"
click at [200, 64] on select "Select Male Female Other Prefer Not To Say" at bounding box center [245, 68] width 91 height 8
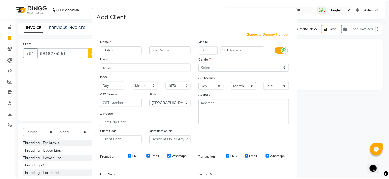
scroll to position [58, 0]
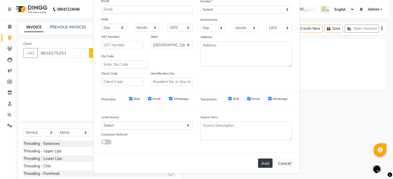
click at [260, 168] on button "Add" at bounding box center [265, 163] width 14 height 9
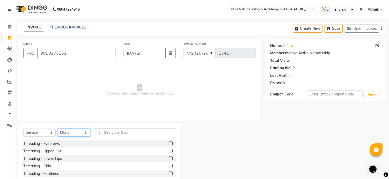
click at [71, 132] on select "Select Stylist Chandani Front Desk [PERSON_NAME] [PERSON_NAME] Neha Pooja [PERS…" at bounding box center [74, 133] width 32 height 8
select select "86065"
click at [58, 129] on select "Select Stylist Chandani Front Desk [PERSON_NAME] [PERSON_NAME] Neha Pooja [PERS…" at bounding box center [74, 133] width 32 height 8
click at [118, 135] on input "text" at bounding box center [135, 132] width 82 height 8
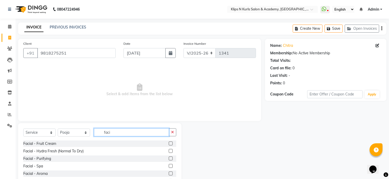
type input "faci"
click at [169, 144] on label at bounding box center [171, 143] width 4 height 4
click at [169, 144] on input "checkbox" at bounding box center [170, 143] width 3 height 3
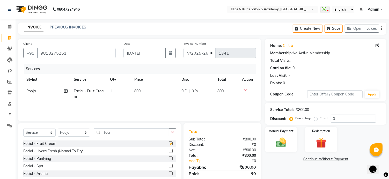
checkbox input "false"
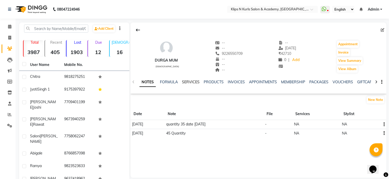
click at [189, 82] on link "SERVICES" at bounding box center [191, 82] width 18 height 5
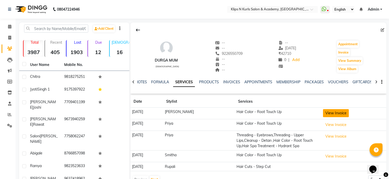
click at [327, 115] on button "View Invoice" at bounding box center [336, 113] width 26 height 8
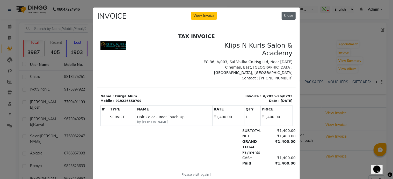
click at [286, 18] on button "Close" at bounding box center [288, 16] width 14 height 8
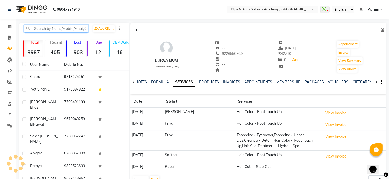
click at [47, 30] on input "text" at bounding box center [56, 29] width 64 height 8
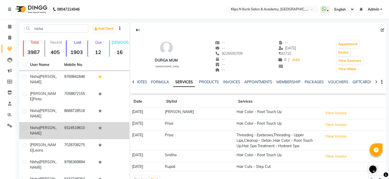
click at [81, 122] on td "9324519610" at bounding box center [78, 130] width 34 height 17
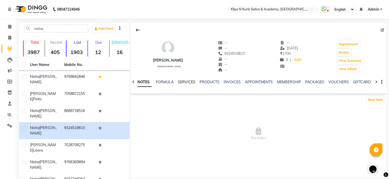
click at [184, 83] on link "SERVICES" at bounding box center [187, 82] width 18 height 5
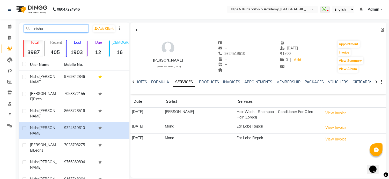
click at [50, 29] on input "nisha" at bounding box center [56, 29] width 64 height 8
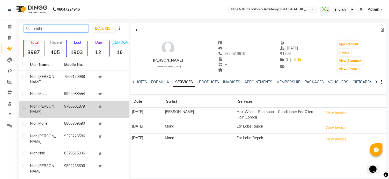
type input "nidhi"
click at [56, 104] on div "Nidhi Vibhuti" at bounding box center [44, 109] width 28 height 11
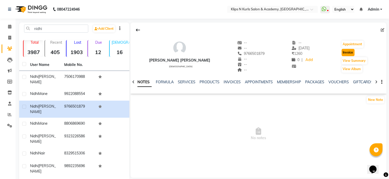
click at [348, 51] on button "Invoice" at bounding box center [347, 52] width 13 height 7
select select "124"
select select "service"
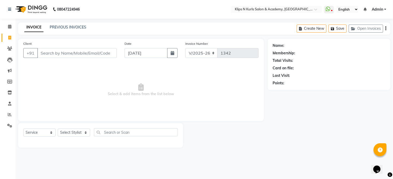
type input "9766501879"
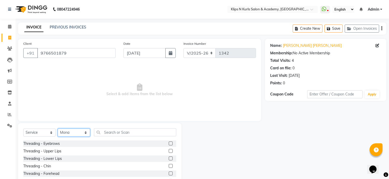
click at [80, 133] on select "Select Stylist Chandani Front Desk Ishika Mona Neha Pooja Priya Smitha" at bounding box center [74, 133] width 32 height 8
select select "84310"
click at [58, 129] on select "Select Stylist Chandani Front Desk Ishika Mona Neha Pooja Priya Smitha" at bounding box center [74, 133] width 32 height 8
click at [169, 143] on label at bounding box center [171, 143] width 4 height 4
click at [169, 143] on input "checkbox" at bounding box center [170, 143] width 3 height 3
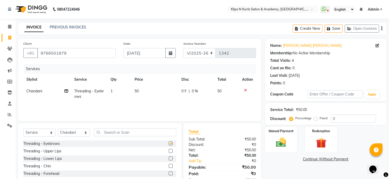
checkbox input "false"
click at [120, 134] on input "text" at bounding box center [135, 132] width 82 height 8
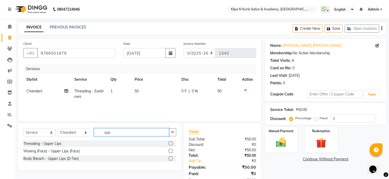
type input "upp"
click at [171, 151] on label at bounding box center [171, 151] width 4 height 4
click at [171, 151] on input "checkbox" at bounding box center [170, 151] width 3 height 3
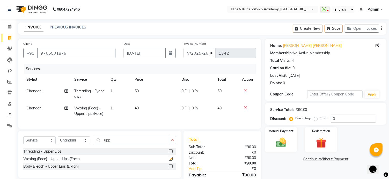
checkbox input "false"
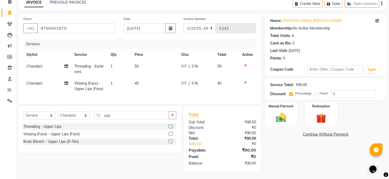
scroll to position [29, 0]
click at [122, 116] on input "upp" at bounding box center [131, 115] width 75 height 8
click at [120, 115] on input "upp" at bounding box center [131, 115] width 75 height 8
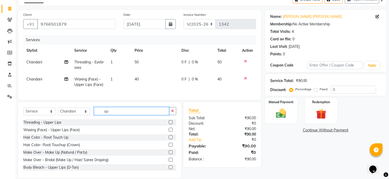
type input "u"
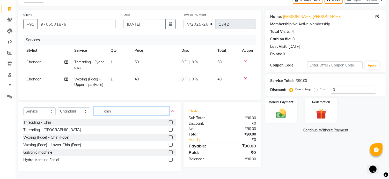
type input "chin"
click at [170, 139] on label at bounding box center [171, 137] width 4 height 4
click at [170, 139] on input "checkbox" at bounding box center [170, 137] width 3 height 3
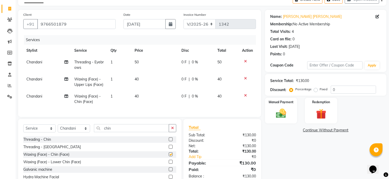
checkbox input "false"
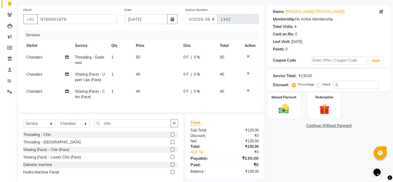
scroll to position [22, 0]
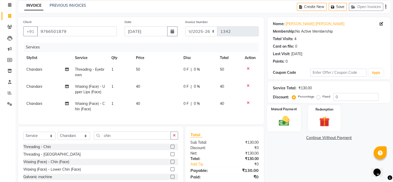
click at [285, 123] on img at bounding box center [283, 121] width 17 height 12
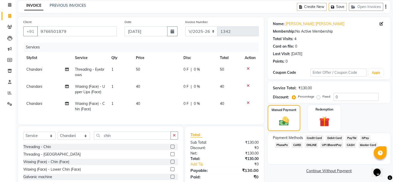
click at [348, 145] on span "CASH" at bounding box center [351, 145] width 11 height 6
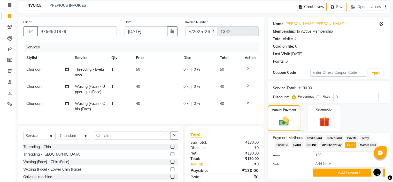
scroll to position [48, 0]
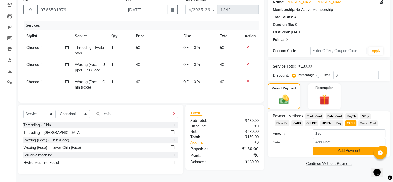
click at [348, 148] on button "Add Payment" at bounding box center [349, 151] width 72 height 8
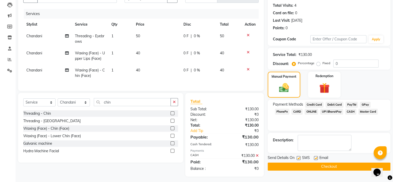
scroll to position [61, 0]
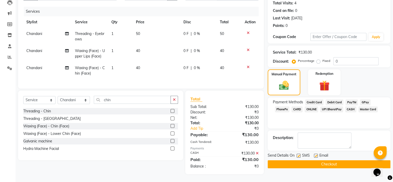
click at [341, 161] on button "Checkout" at bounding box center [329, 164] width 123 height 8
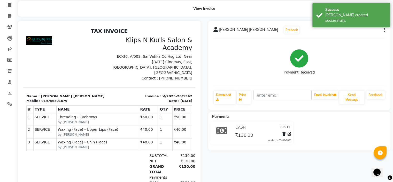
scroll to position [59, 0]
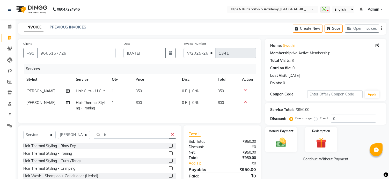
select select "124"
select select "service"
select select "71846"
click at [277, 142] on img at bounding box center [280, 143] width 17 height 12
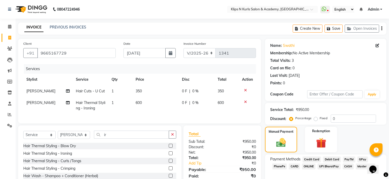
click at [359, 159] on span "GPay" at bounding box center [362, 160] width 11 height 6
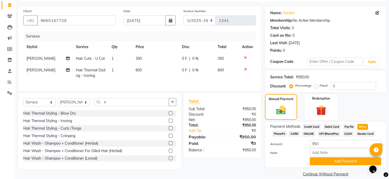
scroll to position [40, 0]
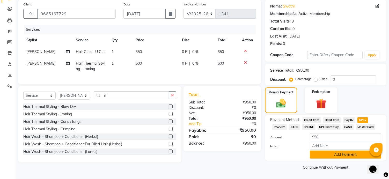
click at [344, 153] on button "Add Payment" at bounding box center [345, 155] width 71 height 8
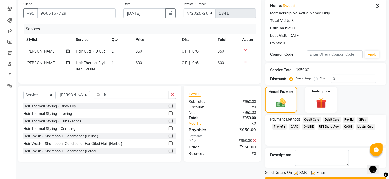
scroll to position [54, 0]
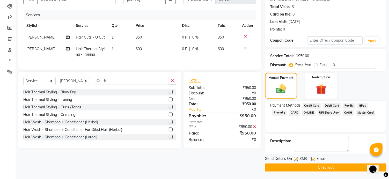
click at [353, 166] on button "Checkout" at bounding box center [325, 167] width 121 height 8
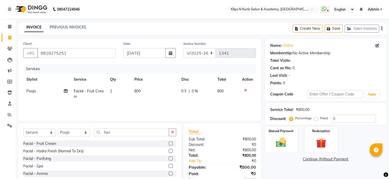
select select "124"
select select "service"
select select "86065"
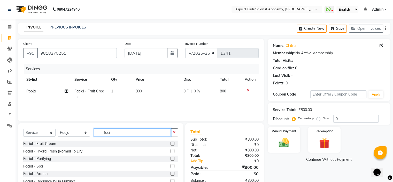
click at [125, 134] on input "faci" at bounding box center [132, 132] width 77 height 8
type input "f"
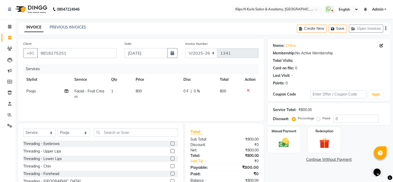
click at [171, 144] on label at bounding box center [173, 143] width 4 height 4
click at [171, 144] on input "checkbox" at bounding box center [172, 143] width 3 height 3
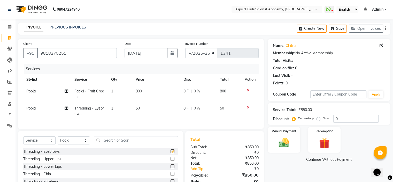
checkbox input "false"
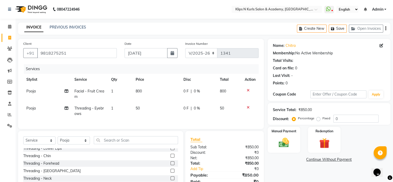
scroll to position [26, 0]
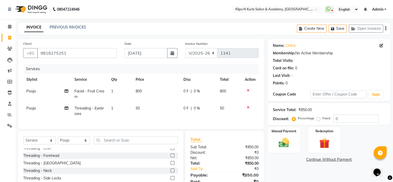
click at [171, 157] on label at bounding box center [173, 155] width 4 height 4
click at [171, 157] on input "checkbox" at bounding box center [172, 155] width 3 height 3
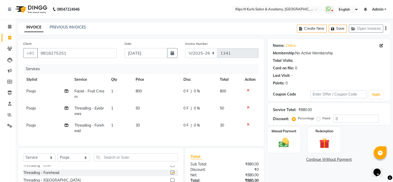
checkbox input "false"
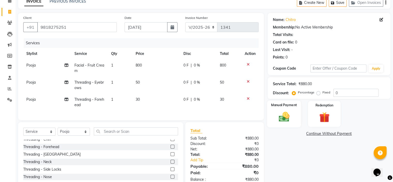
click at [285, 117] on img at bounding box center [283, 117] width 17 height 12
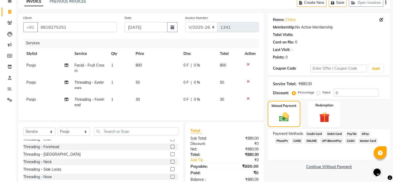
click at [352, 140] on span "CASH" at bounding box center [351, 141] width 11 height 6
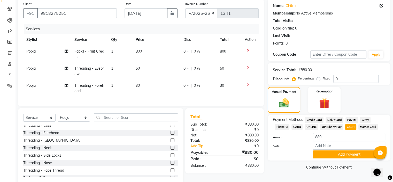
scroll to position [54, 0]
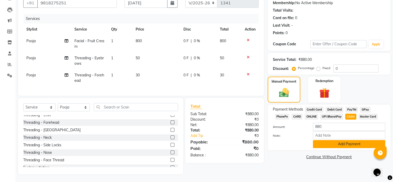
click at [347, 140] on button "Add Payment" at bounding box center [349, 144] width 72 height 8
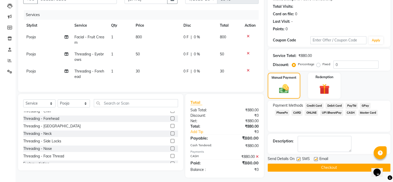
scroll to position [61, 0]
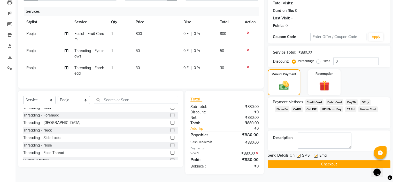
click at [334, 160] on button "Checkout" at bounding box center [329, 164] width 123 height 8
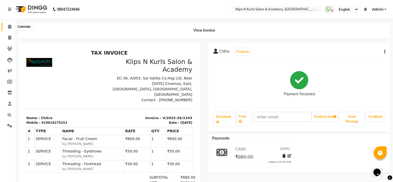
click at [10, 27] on icon at bounding box center [9, 27] width 3 height 4
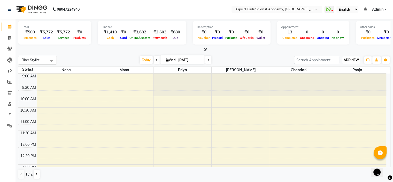
click at [353, 60] on span "ADD NEW" at bounding box center [351, 60] width 15 height 4
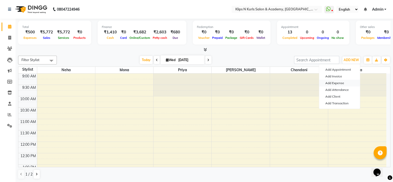
click at [342, 83] on link "Add Expense" at bounding box center [339, 83] width 41 height 7
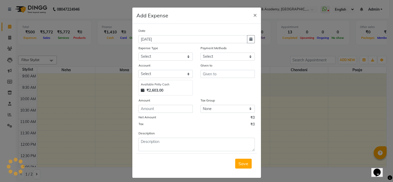
select select "1"
select select "2447"
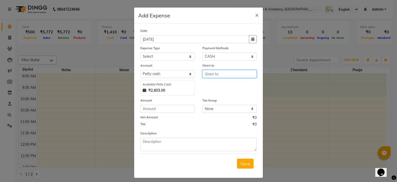
click at [211, 75] on input "text" at bounding box center [230, 74] width 54 height 8
click at [213, 109] on ngb-highlight "N eha" at bounding box center [214, 109] width 10 height 5
type input "Neha"
click at [173, 58] on select "Select Advance Salary Bank charges Brownie food Car maintenance Cash transfer t…" at bounding box center [167, 57] width 54 height 8
select select "23880"
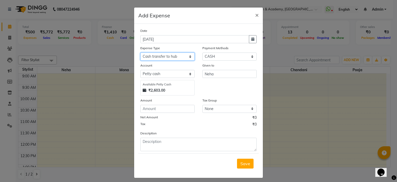
click at [140, 53] on select "Select Advance Salary Bank charges Brownie food Car maintenance Cash transfer t…" at bounding box center [167, 57] width 54 height 8
click at [163, 108] on input "number" at bounding box center [167, 109] width 54 height 8
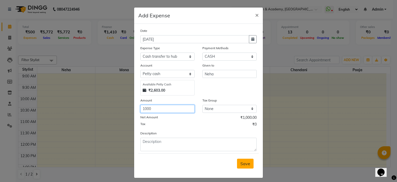
type input "1000"
click at [248, 165] on span "Save" at bounding box center [246, 163] width 10 height 5
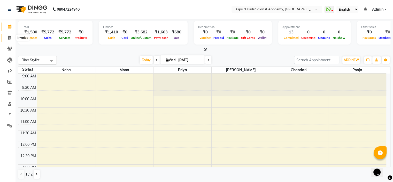
drag, startPoint x: 8, startPoint y: 38, endPoint x: 12, endPoint y: 39, distance: 4.4
click at [8, 38] on span at bounding box center [9, 38] width 9 height 6
select select "124"
select select "service"
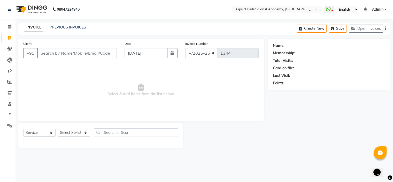
select select "3852"
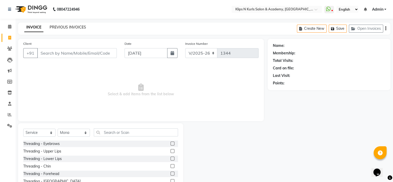
click at [53, 25] on link "PREVIOUS INVOICES" at bounding box center [68, 27] width 36 height 5
